Goal: Task Accomplishment & Management: Use online tool/utility

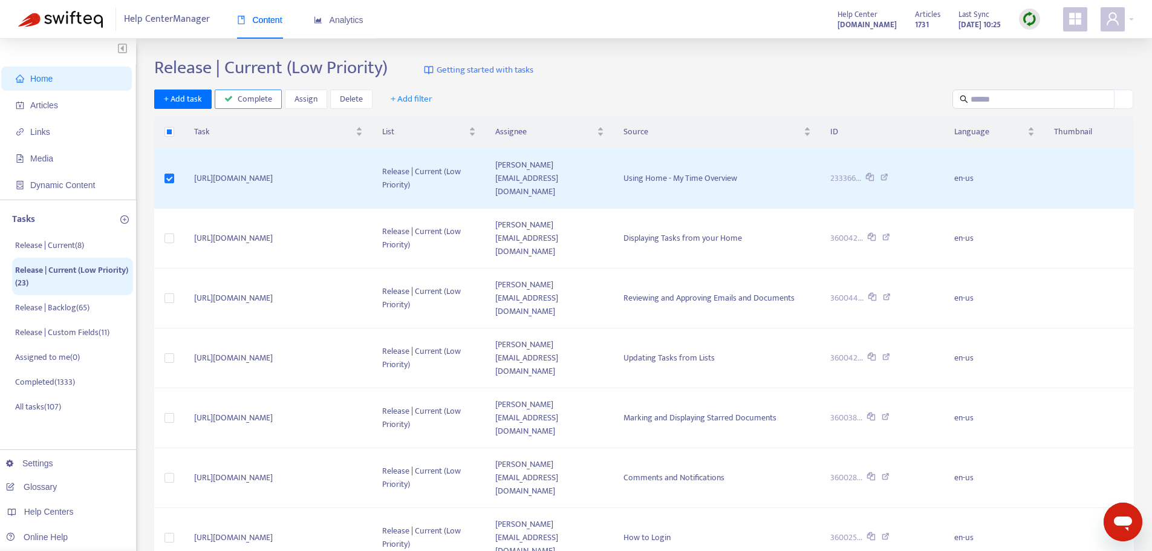
click at [248, 102] on span "Complete" at bounding box center [255, 99] width 34 height 13
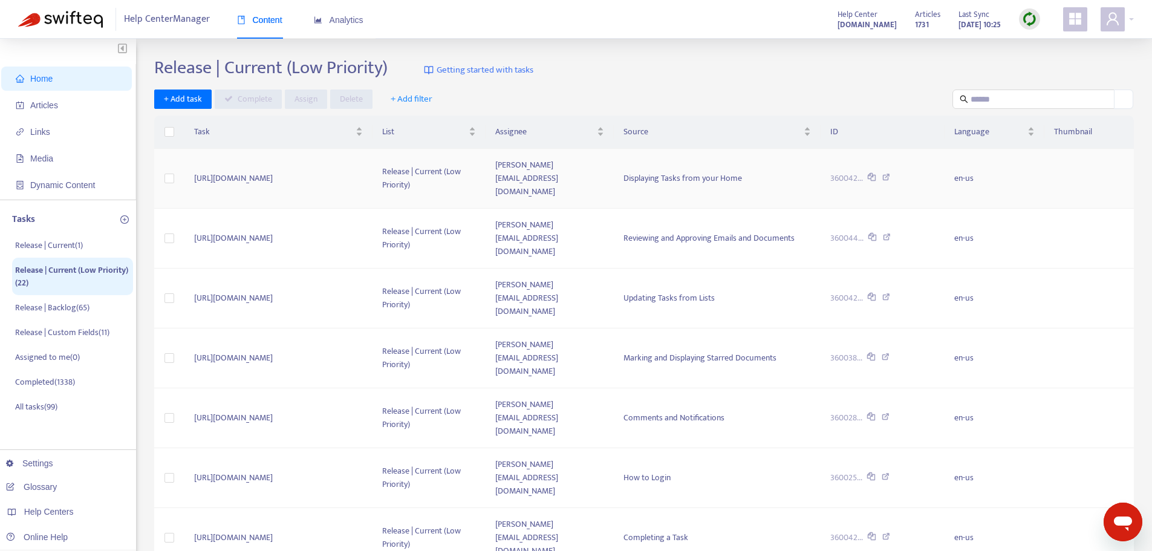
click at [890, 174] on icon at bounding box center [886, 179] width 8 height 11
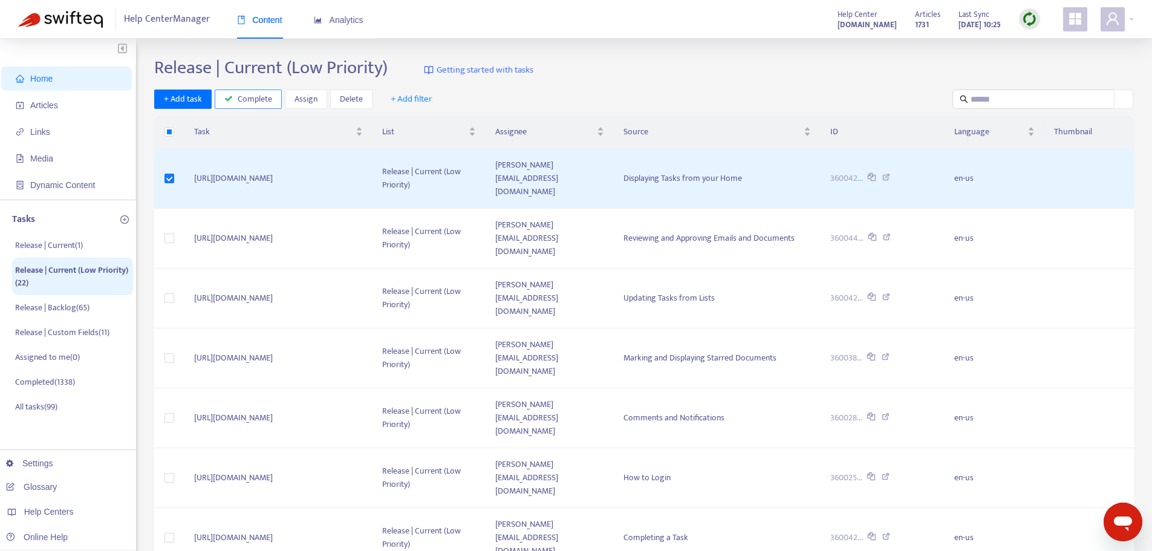
click at [262, 99] on span "Complete" at bounding box center [255, 99] width 34 height 13
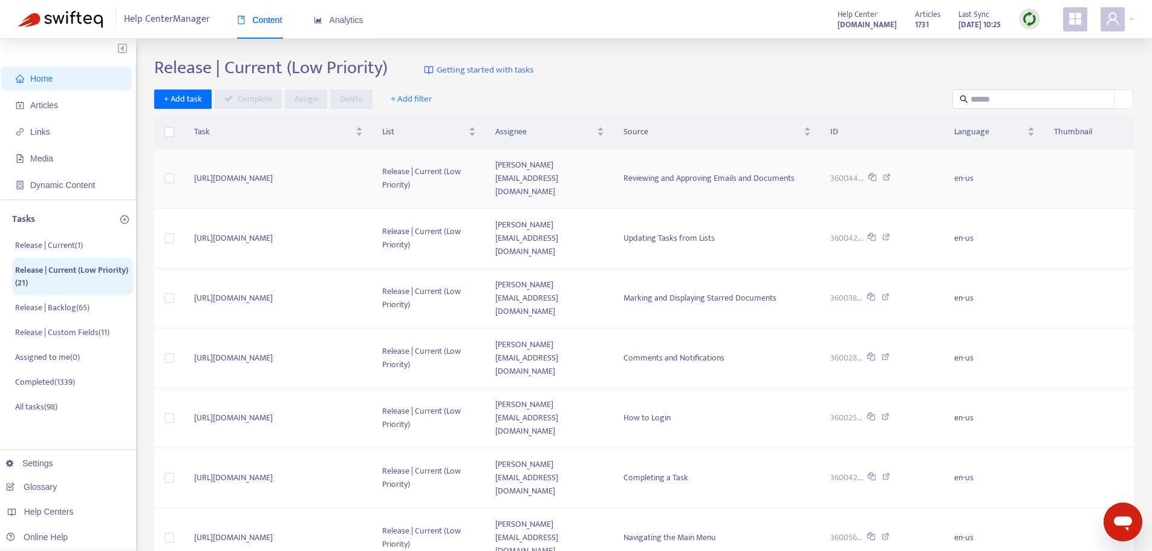
click at [891, 174] on icon at bounding box center [887, 179] width 8 height 11
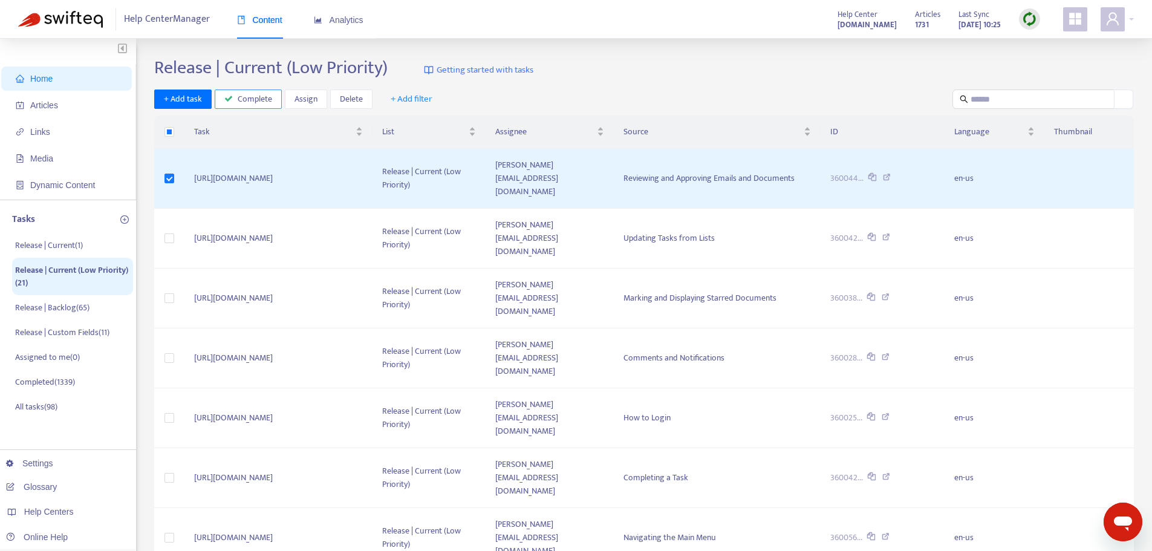
click at [249, 102] on span "Complete" at bounding box center [255, 99] width 34 height 13
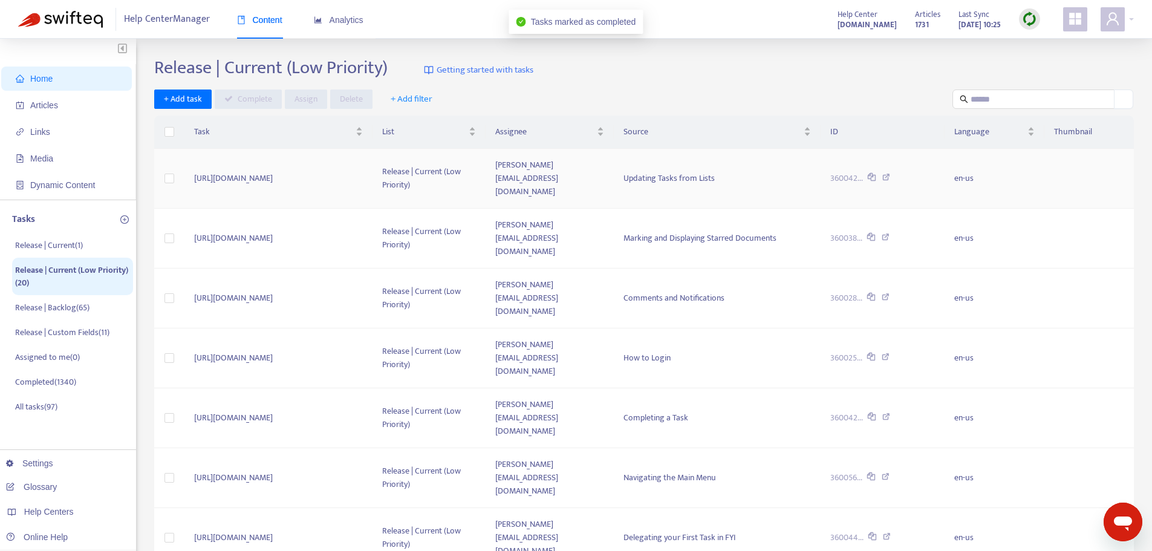
click at [890, 174] on icon at bounding box center [886, 179] width 8 height 11
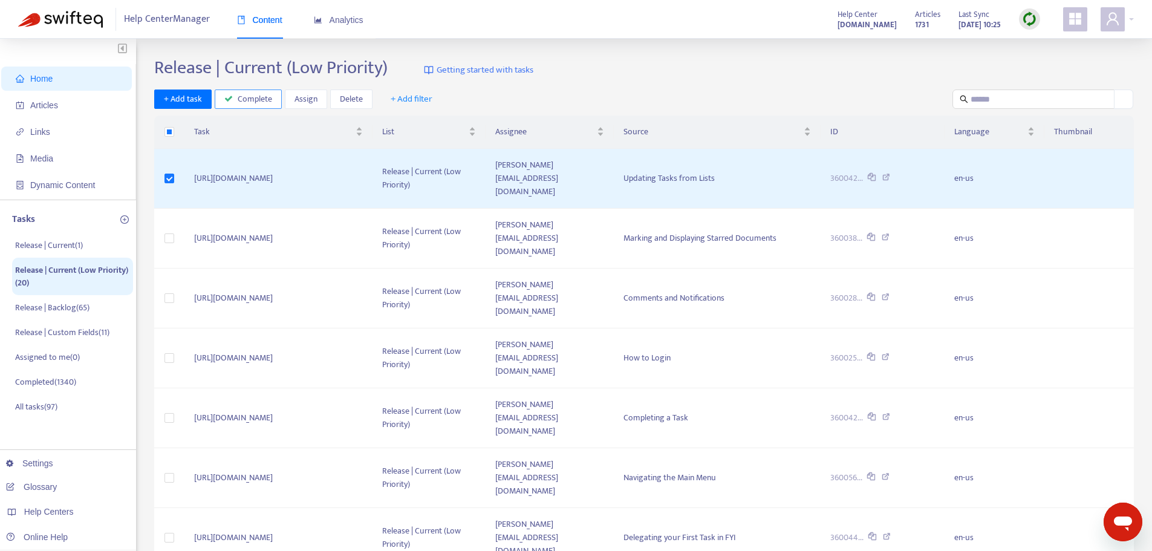
click at [238, 102] on span "Complete" at bounding box center [255, 99] width 34 height 13
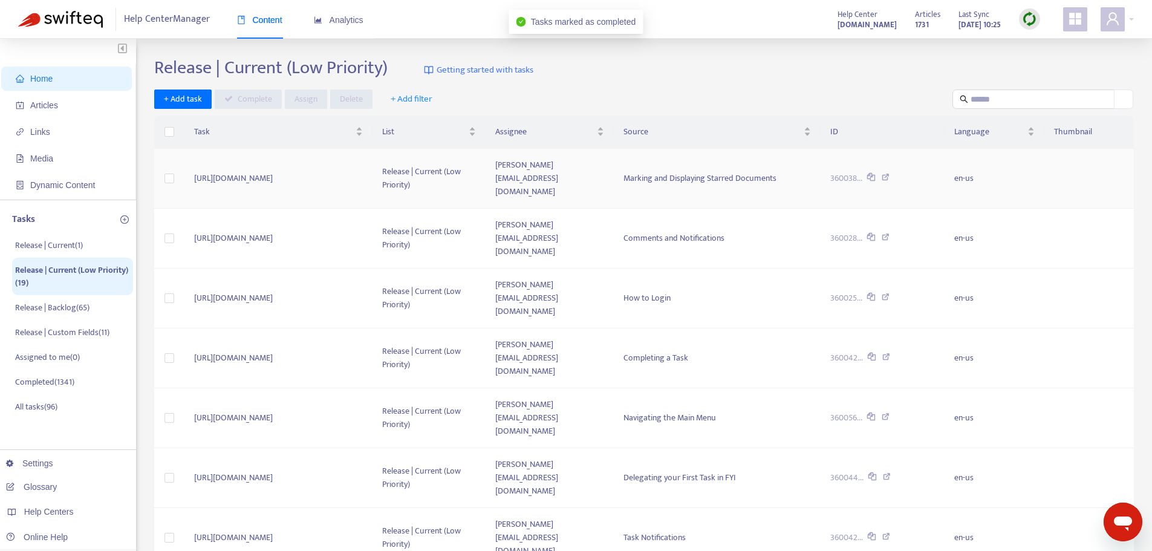
click at [272, 177] on td "[URL][DOMAIN_NAME]" at bounding box center [278, 179] width 188 height 60
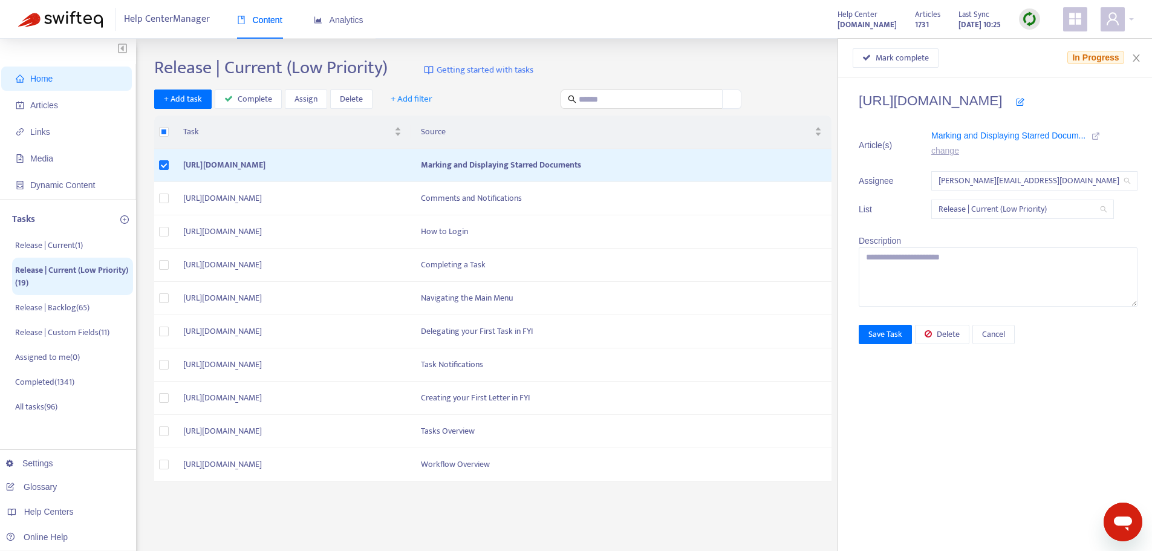
click at [1092, 135] on icon at bounding box center [1096, 136] width 8 height 8
click at [907, 49] on button "Mark complete" at bounding box center [896, 57] width 86 height 19
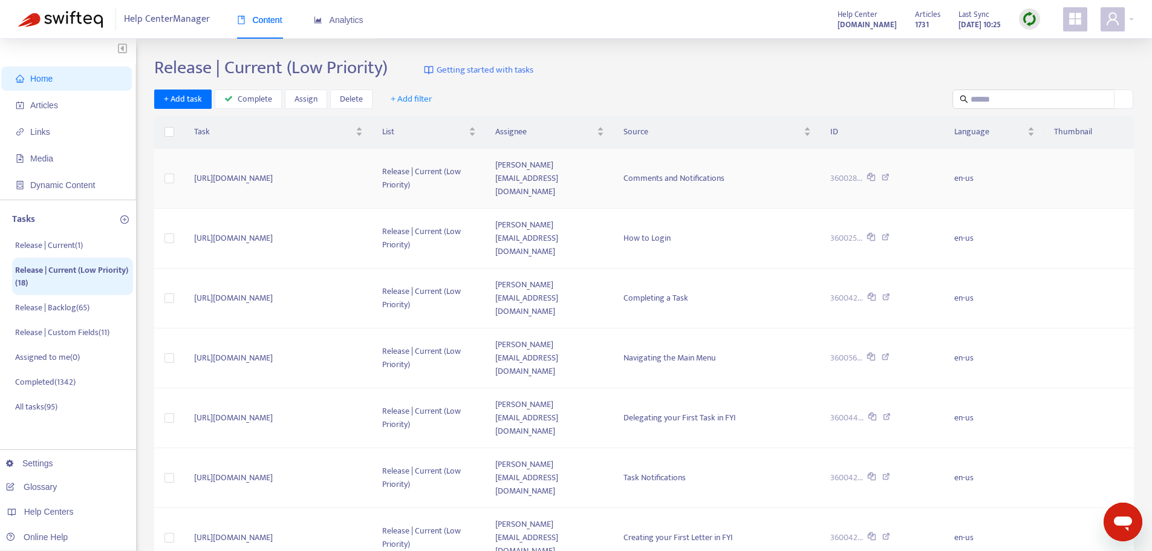
click at [890, 174] on icon at bounding box center [886, 179] width 8 height 11
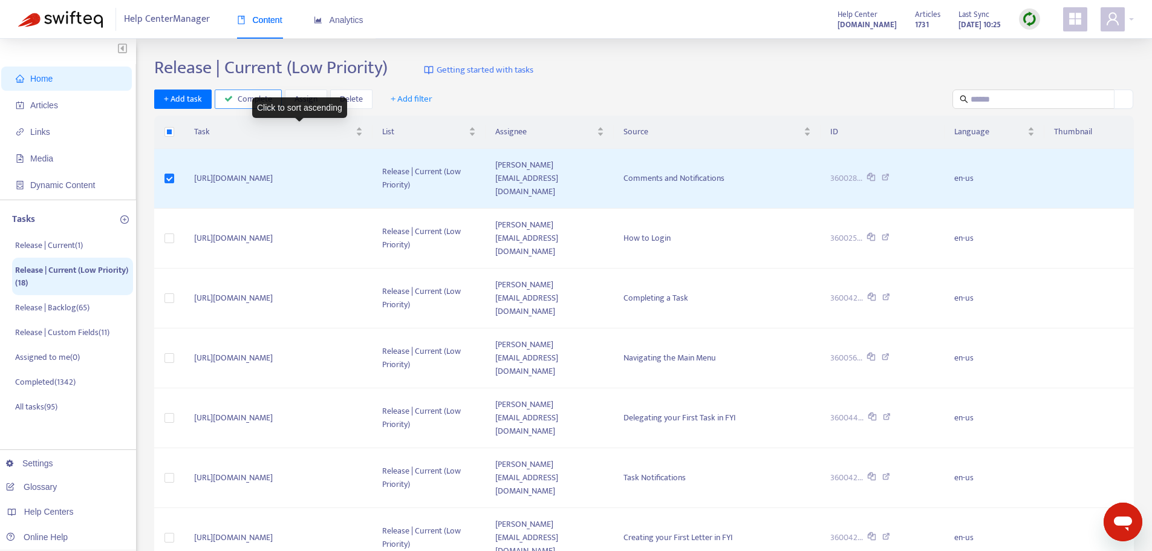
click at [249, 99] on span "Complete" at bounding box center [255, 99] width 34 height 13
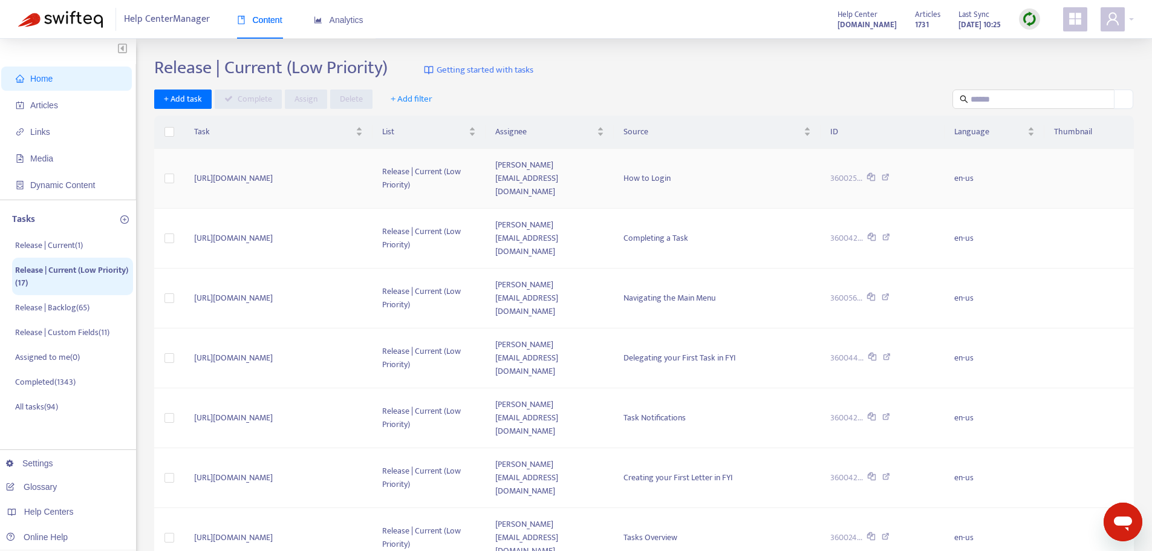
click at [890, 174] on icon at bounding box center [886, 179] width 8 height 11
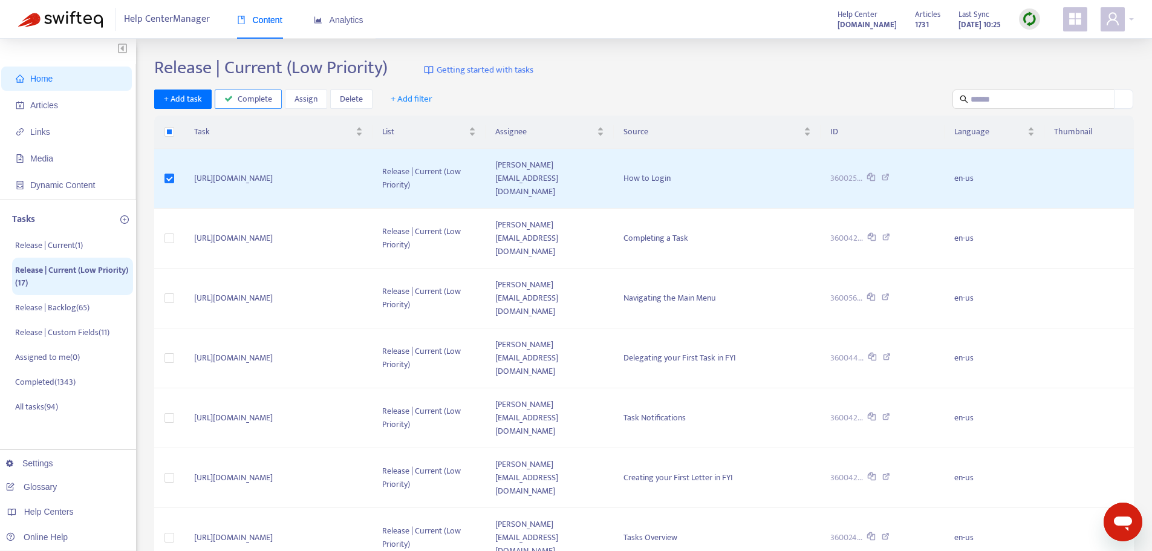
click at [265, 94] on span "Complete" at bounding box center [255, 99] width 34 height 13
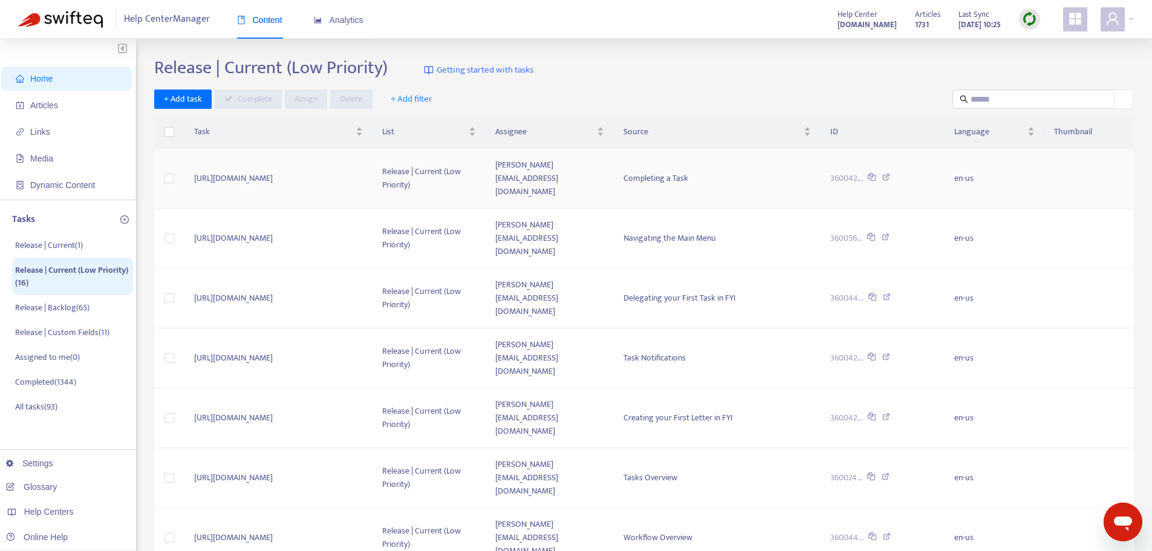
click at [890, 174] on icon at bounding box center [886, 179] width 8 height 11
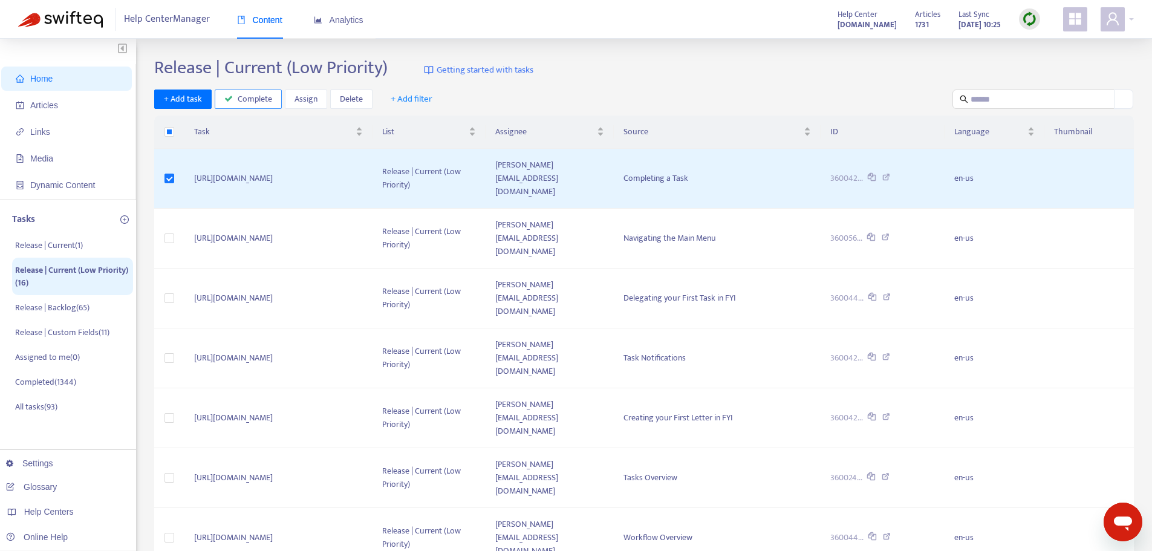
click at [241, 101] on span "Complete" at bounding box center [255, 99] width 34 height 13
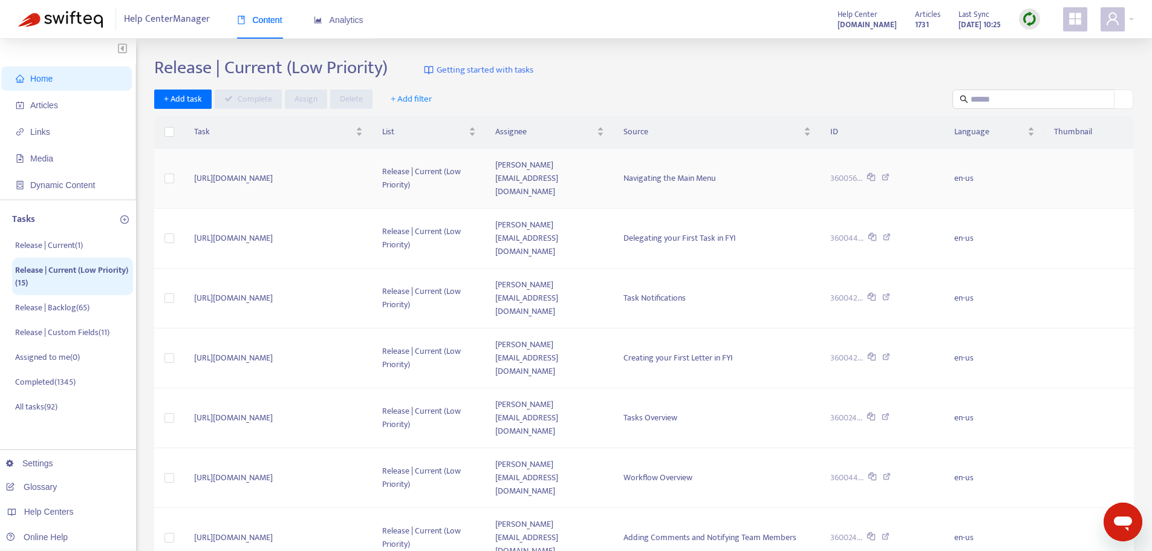
click at [890, 174] on icon at bounding box center [886, 179] width 8 height 11
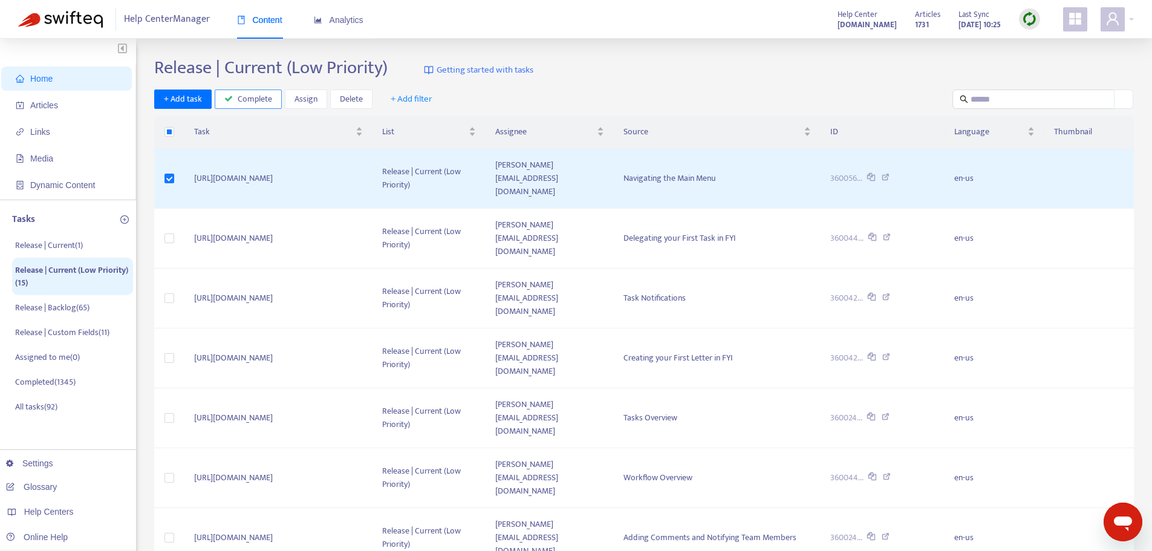
click at [243, 99] on span "Complete" at bounding box center [255, 99] width 34 height 13
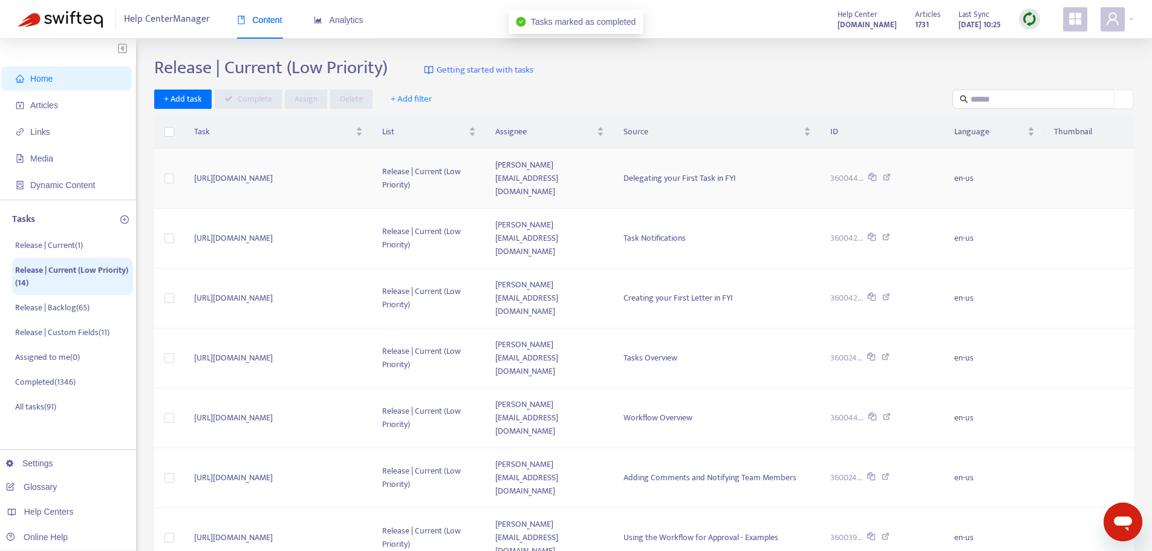
click at [373, 185] on td "[URL][DOMAIN_NAME]" at bounding box center [278, 179] width 188 height 60
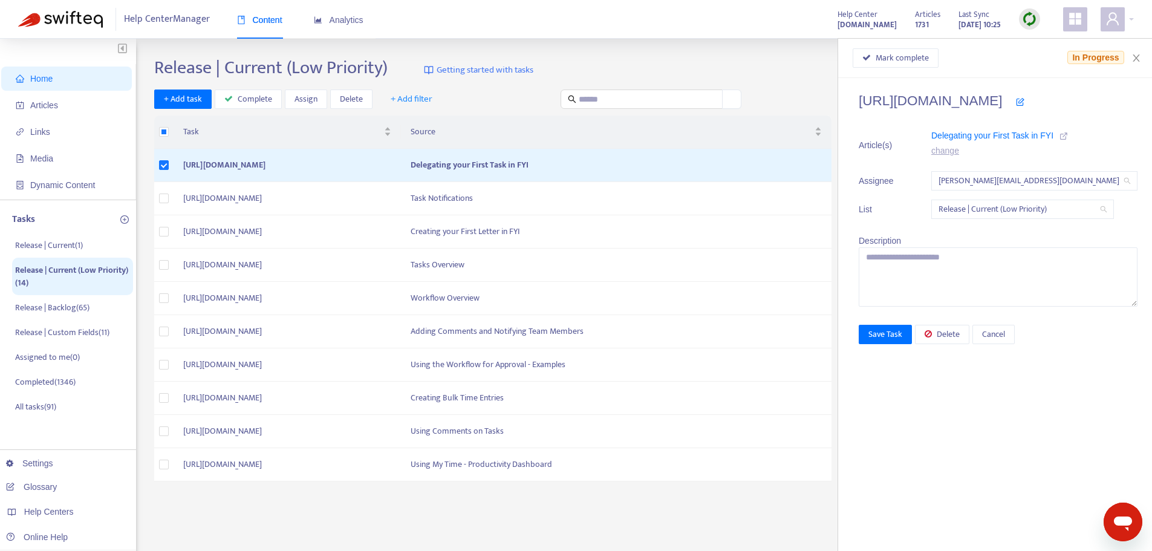
click at [1060, 133] on icon at bounding box center [1064, 136] width 8 height 8
click at [253, 95] on span "Complete" at bounding box center [255, 99] width 34 height 13
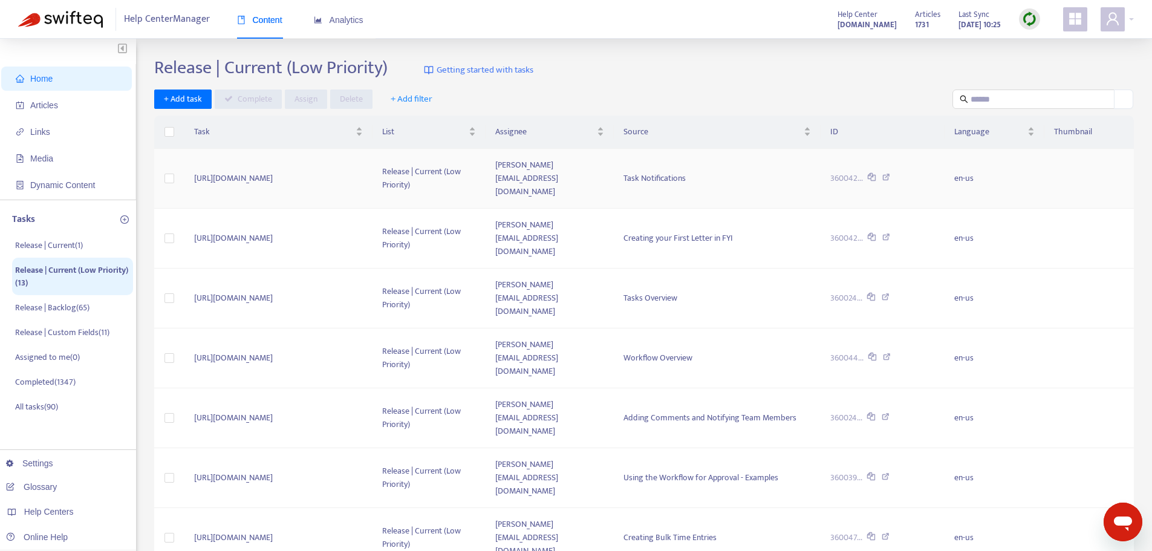
click at [890, 174] on icon at bounding box center [886, 179] width 8 height 11
click at [46, 256] on li "Release | Current ( 1 )" at bounding box center [72, 245] width 121 height 25
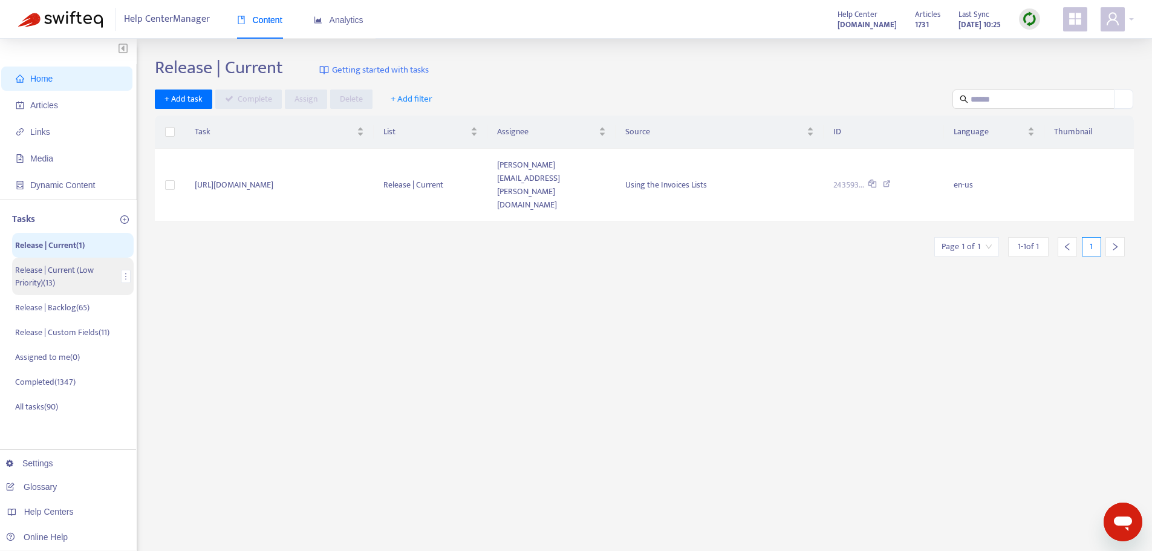
click at [60, 293] on li "Release | Current (Low Priority) ( 13 )" at bounding box center [73, 276] width 122 height 37
